Goal: Browse casually: Explore the website without a specific task or goal

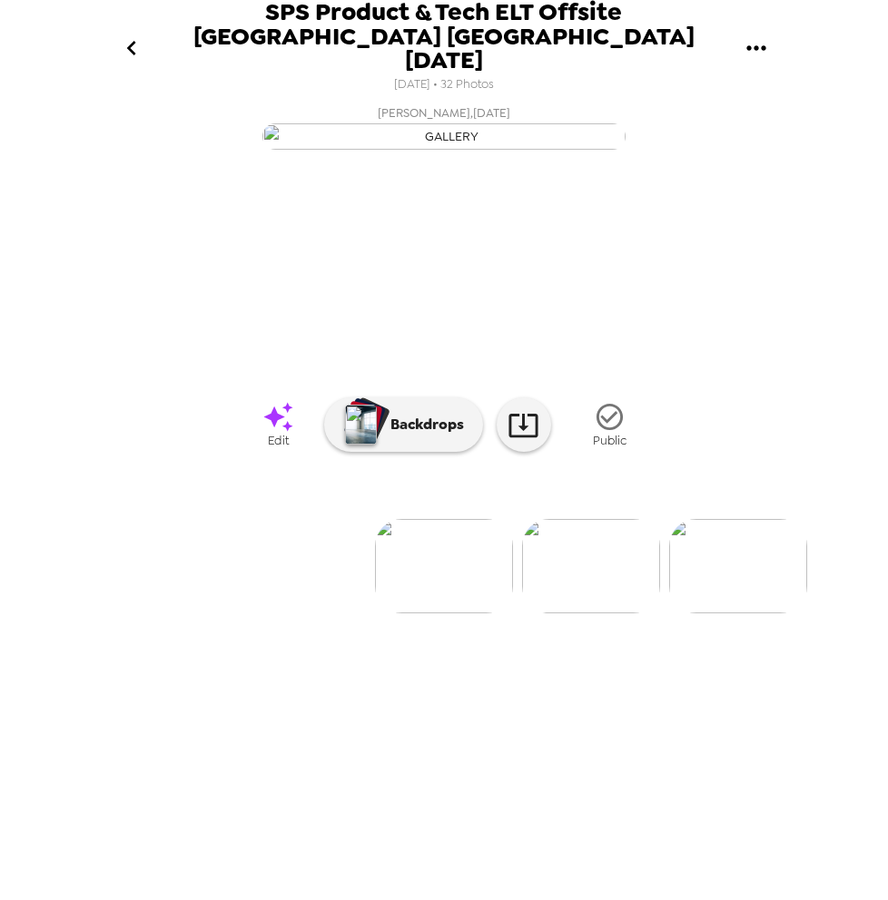
click at [603, 614] on img at bounding box center [591, 566] width 138 height 94
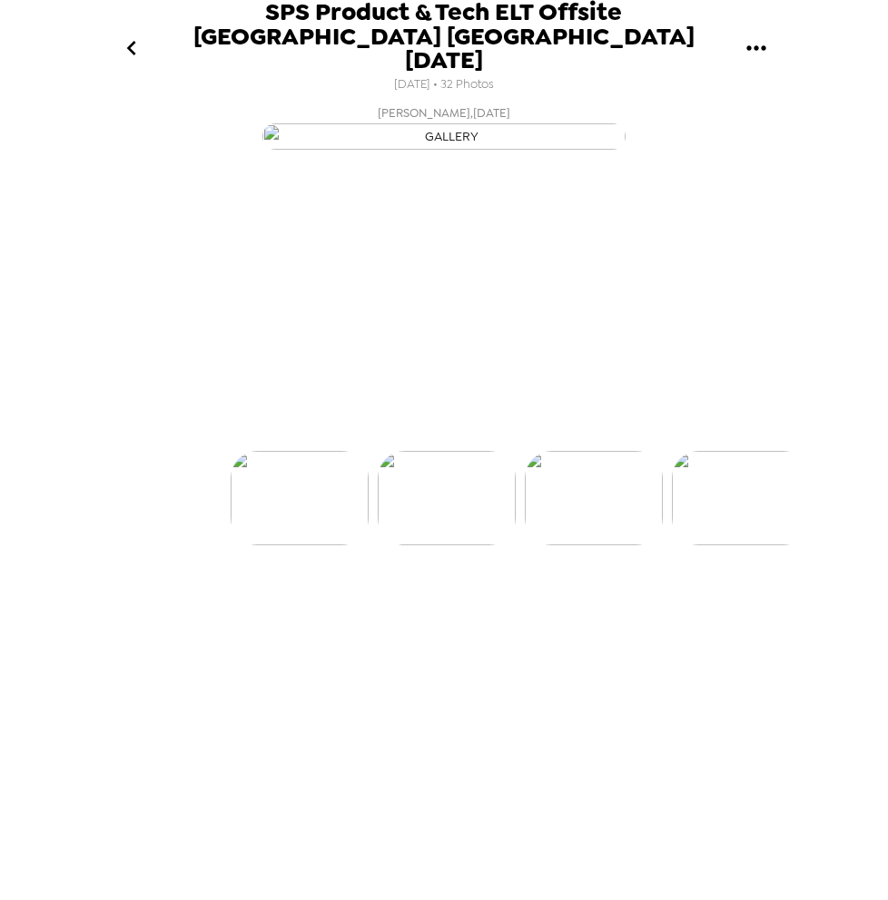
scroll to position [0, 146]
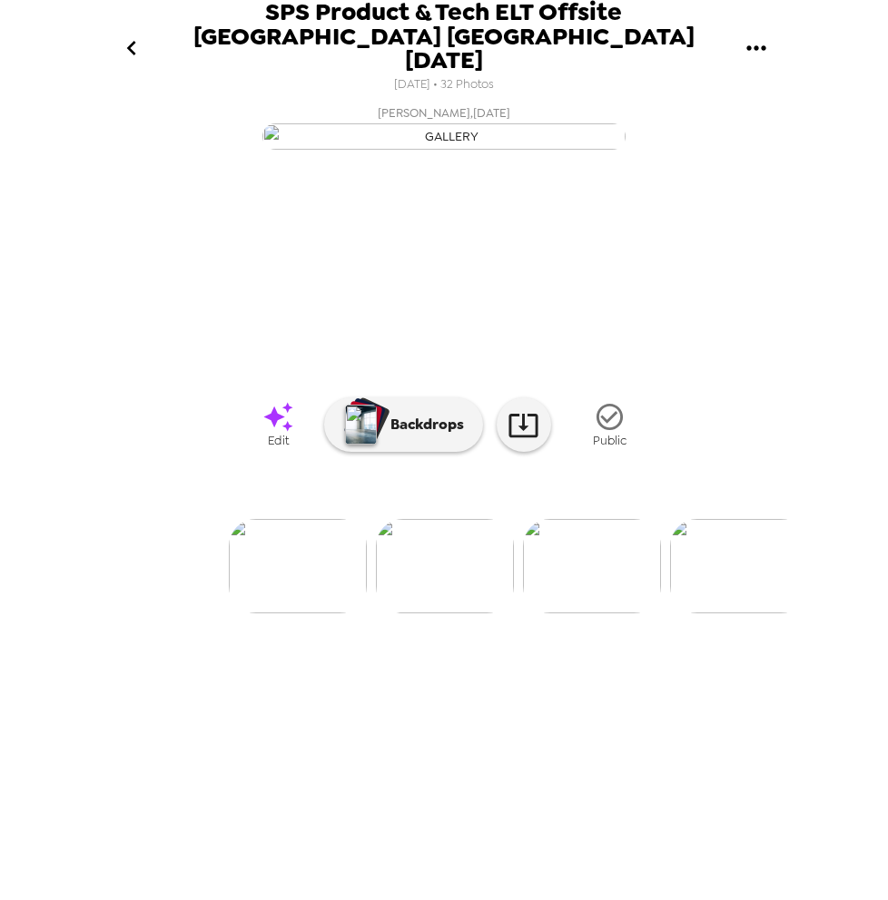
click at [573, 614] on img at bounding box center [592, 566] width 138 height 94
click at [573, 614] on img at bounding box center [593, 566] width 138 height 94
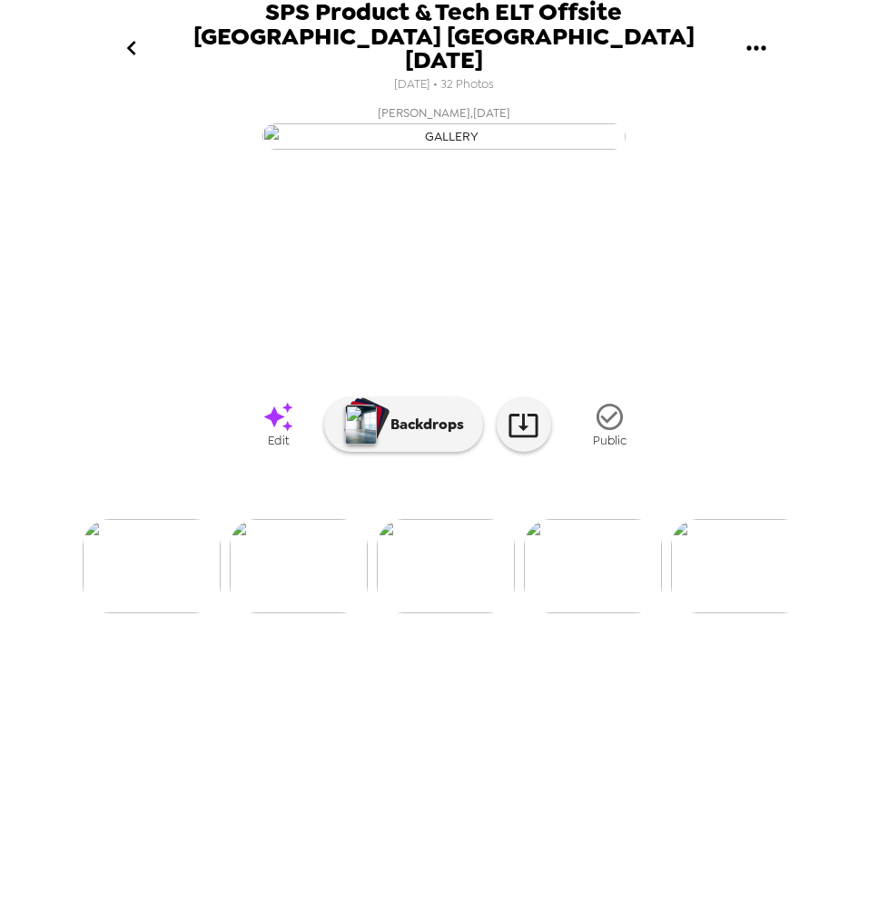
click at [573, 614] on img at bounding box center [593, 566] width 138 height 94
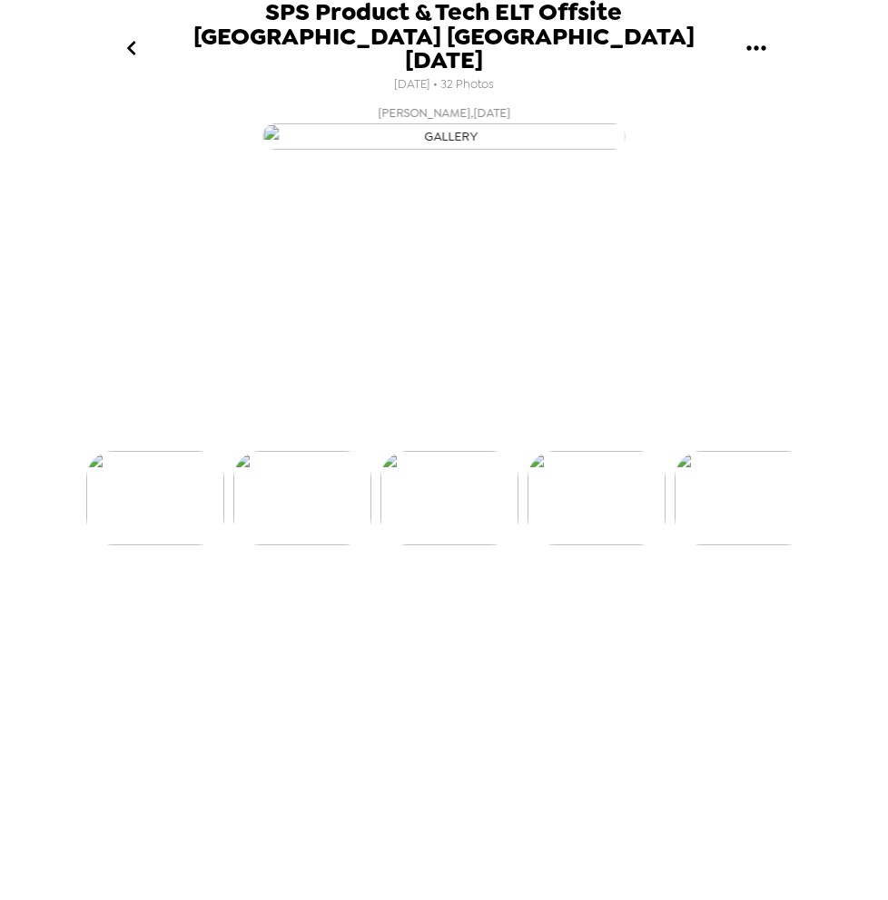
scroll to position [0, 1174]
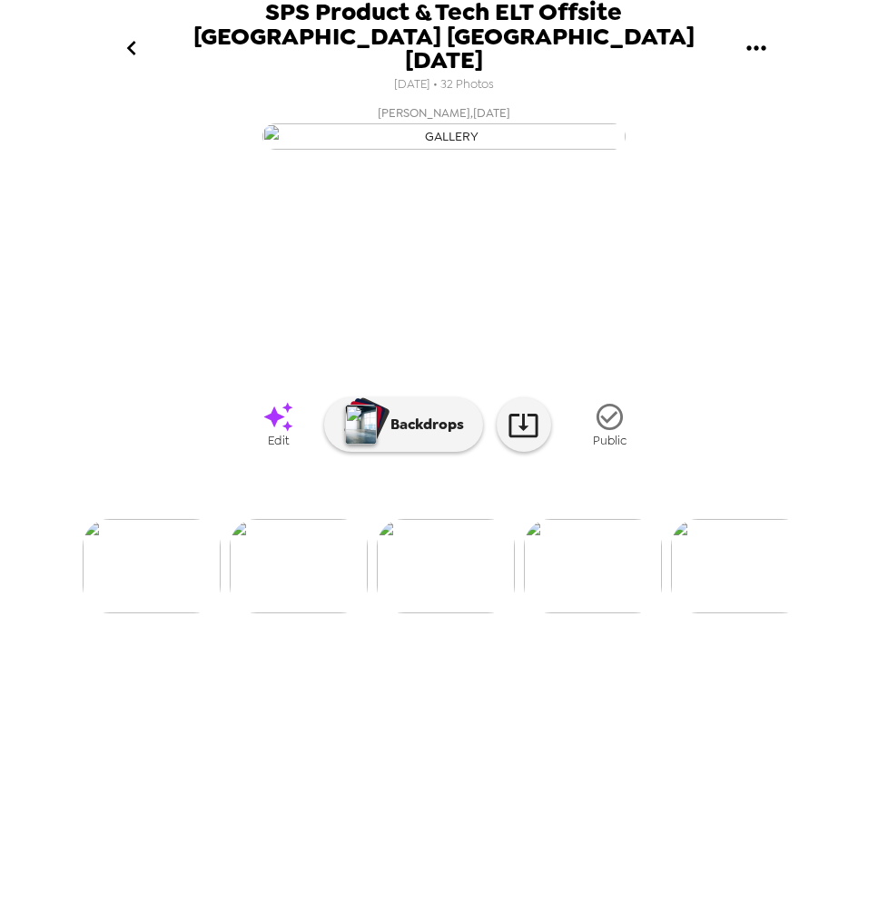
click at [315, 614] on img at bounding box center [299, 566] width 138 height 94
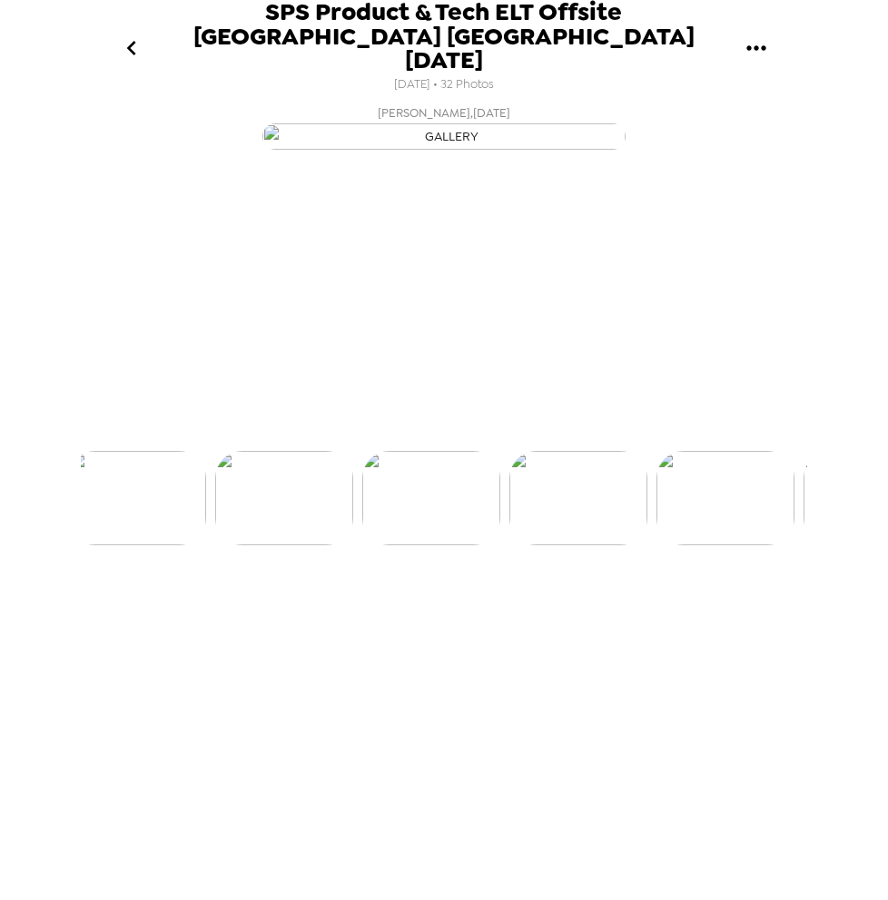
scroll to position [0, 1027]
